Goal: Information Seeking & Learning: Learn about a topic

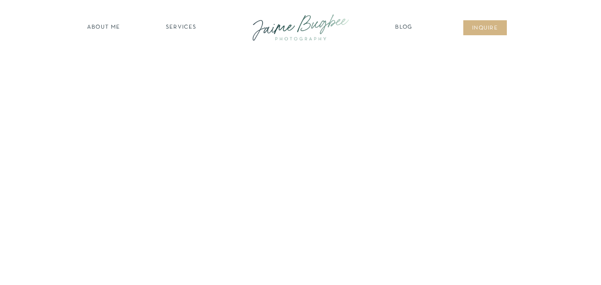
click at [401, 25] on nav "Blog" at bounding box center [404, 27] width 22 height 9
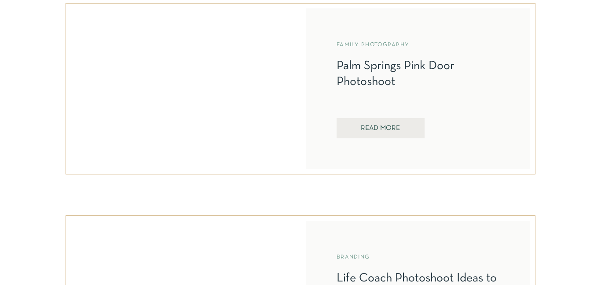
scroll to position [830, 0]
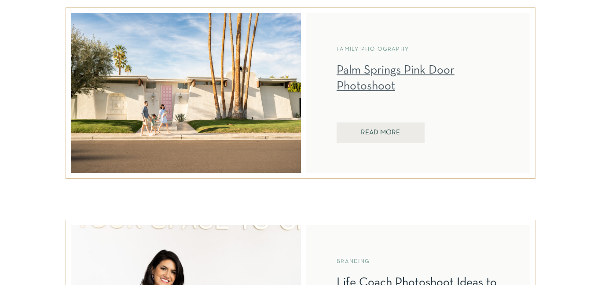
click at [374, 67] on link "Palm Springs Pink Door Photoshoot" at bounding box center [395, 78] width 118 height 27
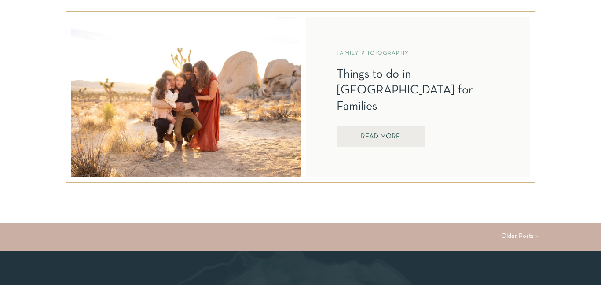
scroll to position [2309, 0]
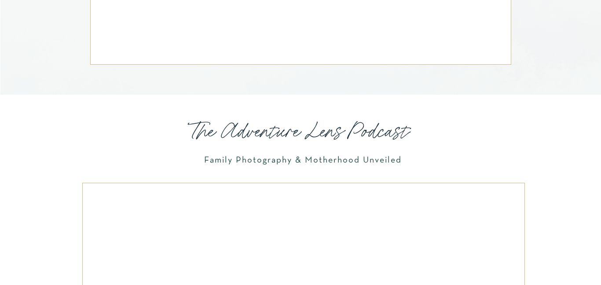
scroll to position [4594, 0]
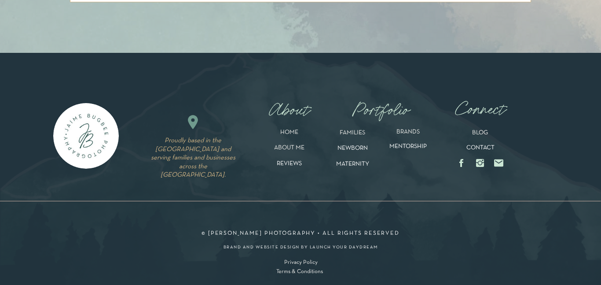
click at [358, 133] on p "FAMILIES" at bounding box center [352, 134] width 43 height 10
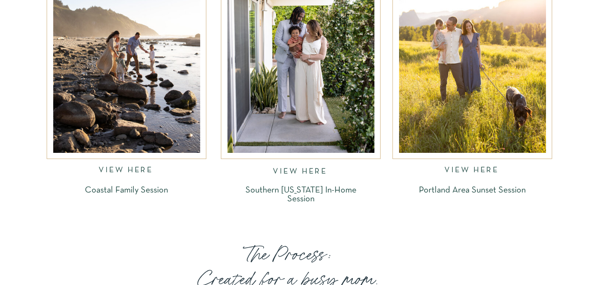
scroll to position [1460, 0]
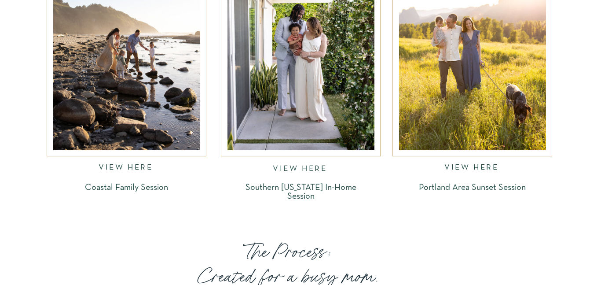
click at [147, 169] on nav "VIEW HERE" at bounding box center [127, 169] width 56 height 10
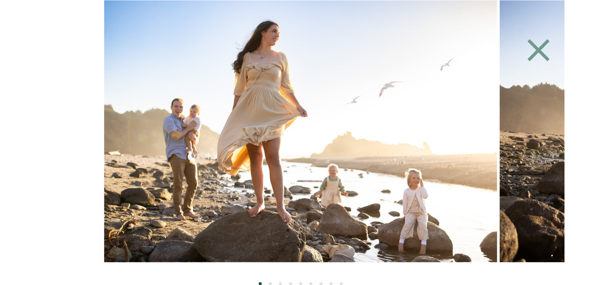
scroll to position [1675, 0]
click at [269, 283] on li "Page dot 2" at bounding box center [270, 282] width 3 height 3
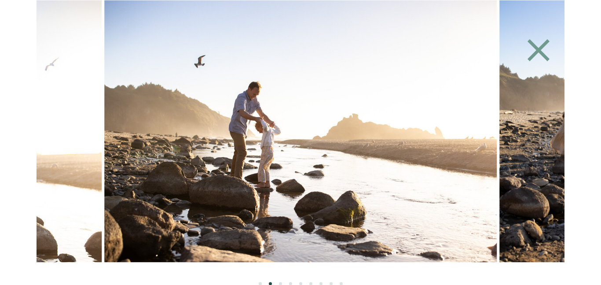
click at [282, 282] on ol at bounding box center [301, 273] width 528 height 23
click at [281, 282] on ol at bounding box center [301, 273] width 528 height 23
click at [280, 282] on li "Page dot 3" at bounding box center [280, 282] width 3 height 3
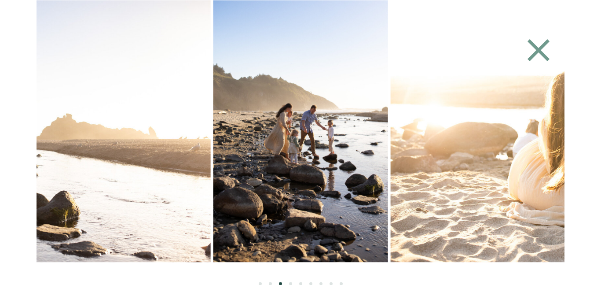
scroll to position [1460, 0]
